Goal: Task Accomplishment & Management: Complete application form

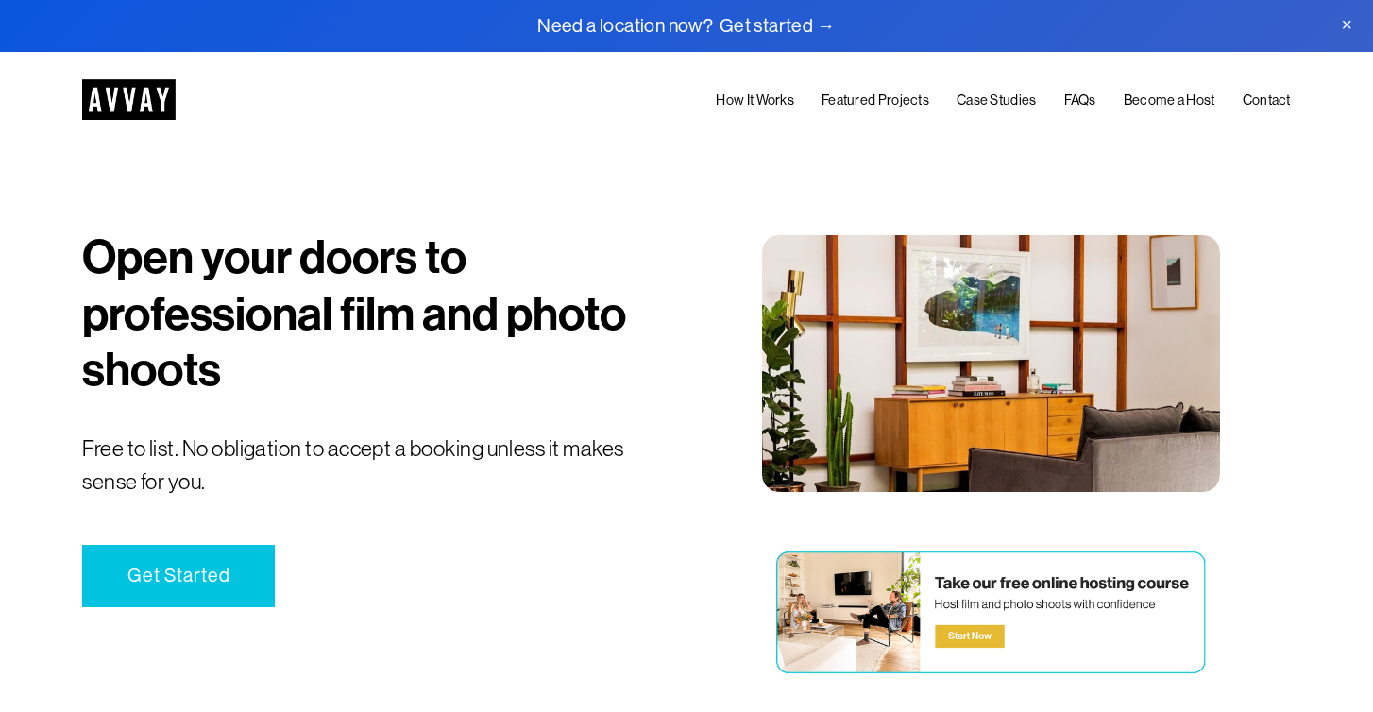
click at [756, 98] on link "How It Works" at bounding box center [754, 102] width 77 height 24
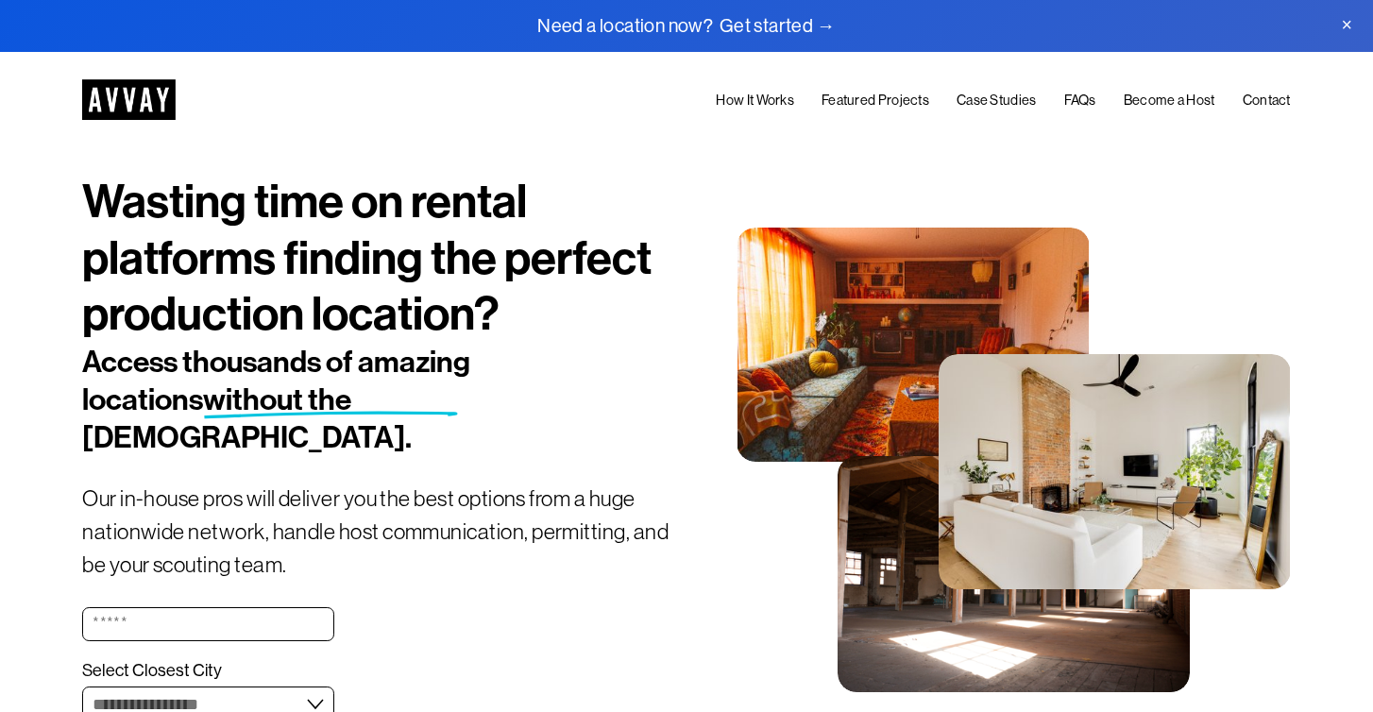
click at [1183, 107] on link "Become a Host" at bounding box center [1169, 102] width 92 height 24
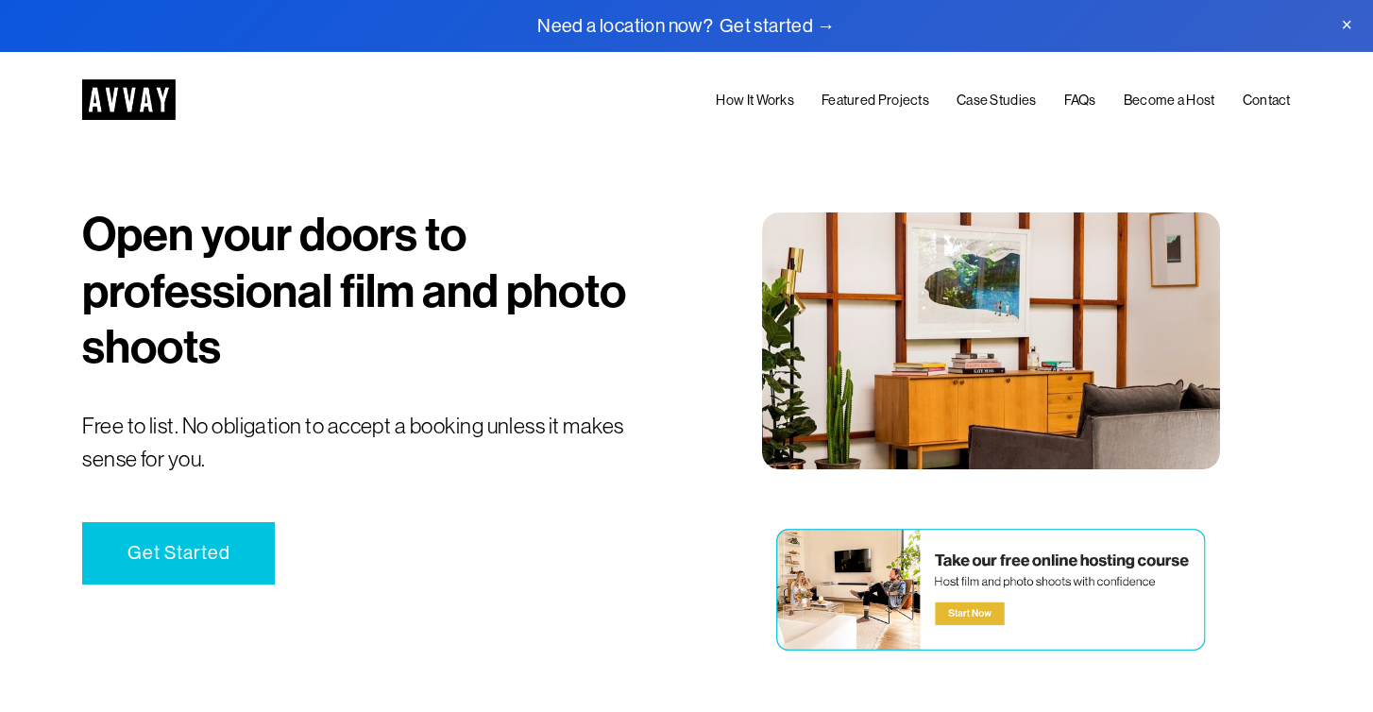
scroll to position [24, 0]
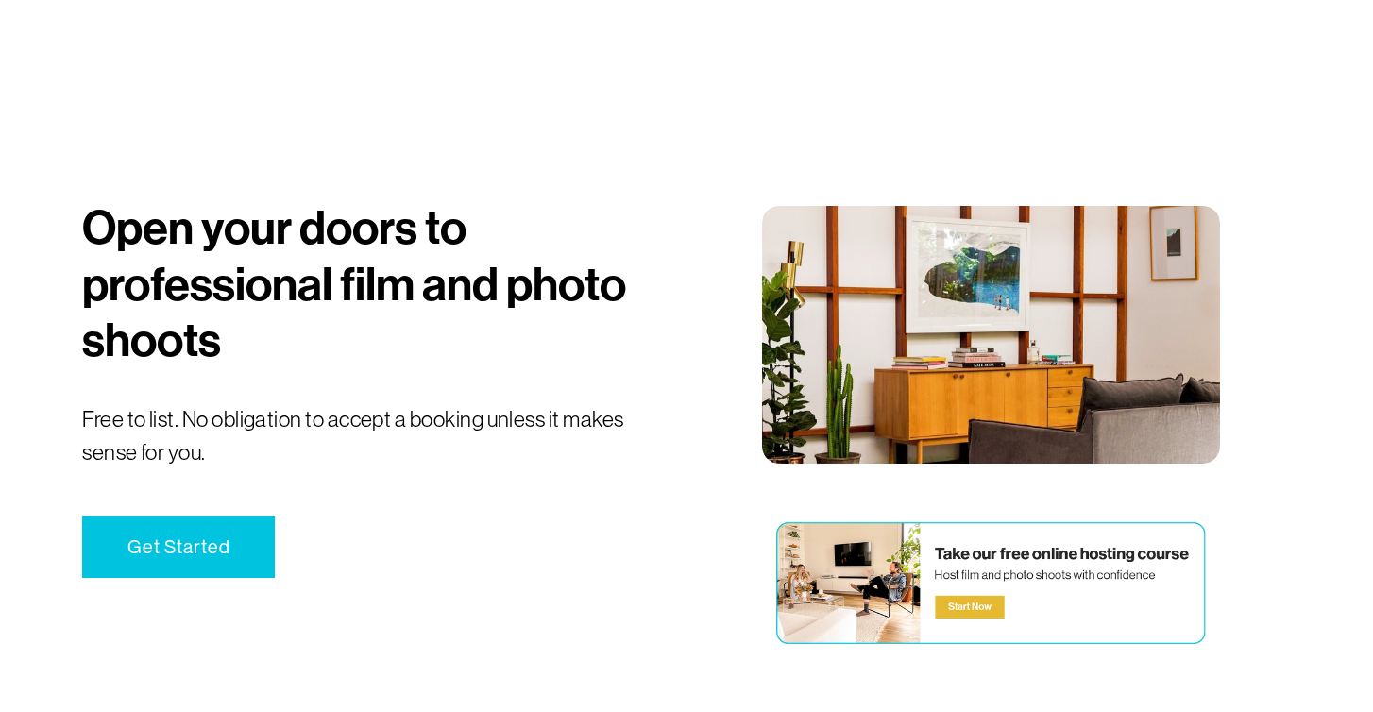
click at [203, 558] on link "Get Started" at bounding box center [178, 546] width 193 height 62
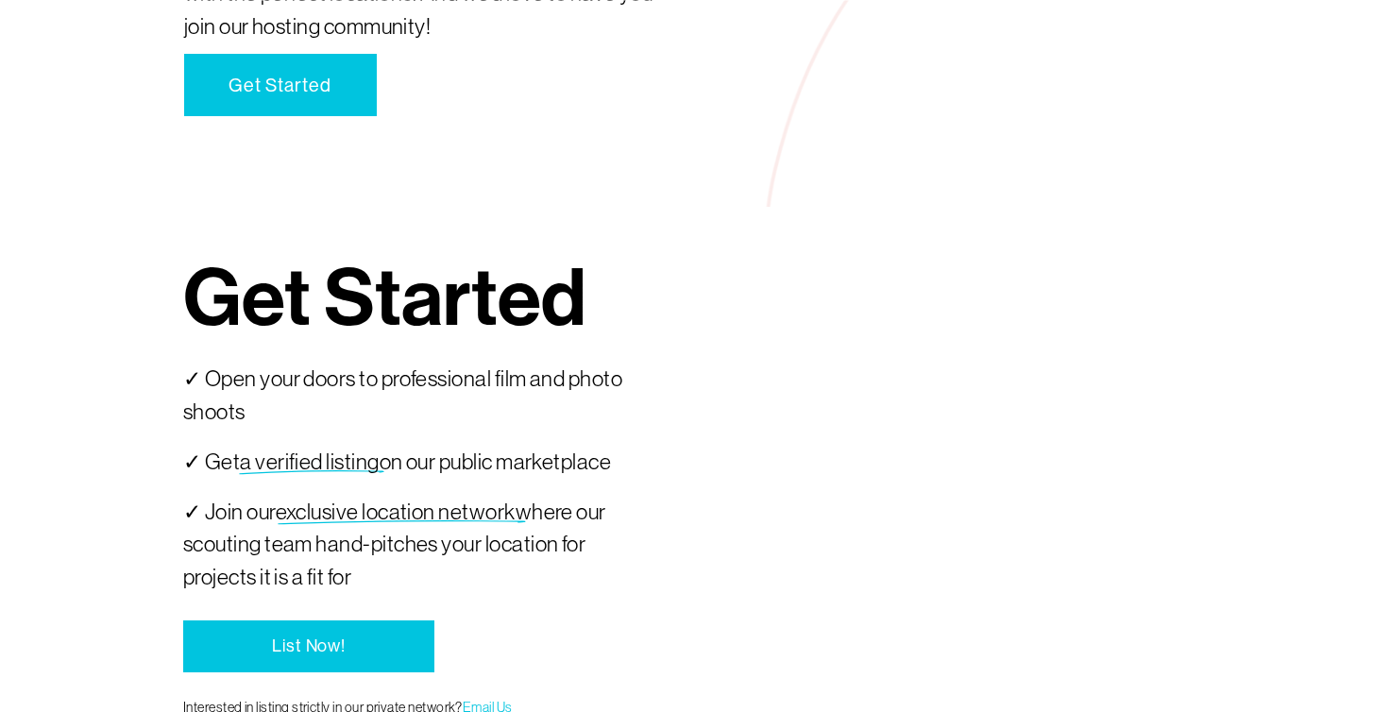
scroll to position [3601, 0]
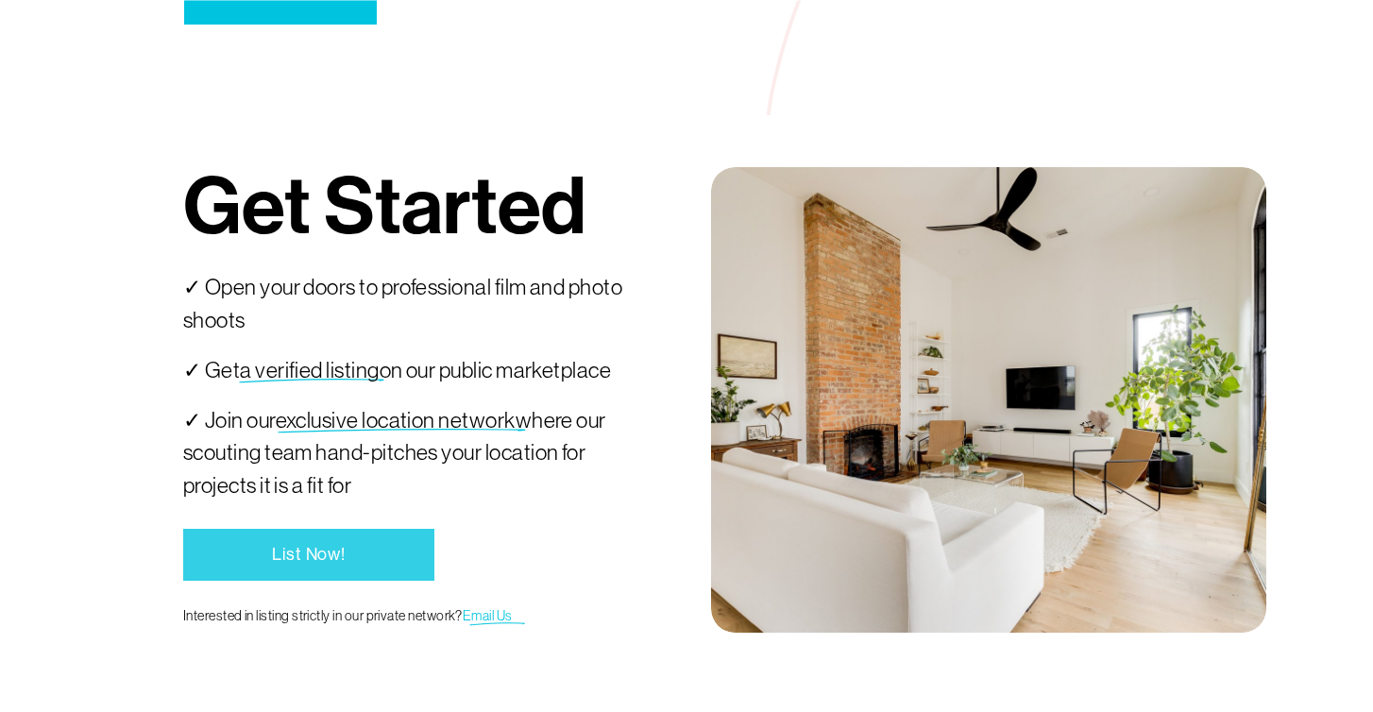
click at [349, 564] on link "List Now!" at bounding box center [309, 555] width 252 height 52
